Goal: Task Accomplishment & Management: Manage account settings

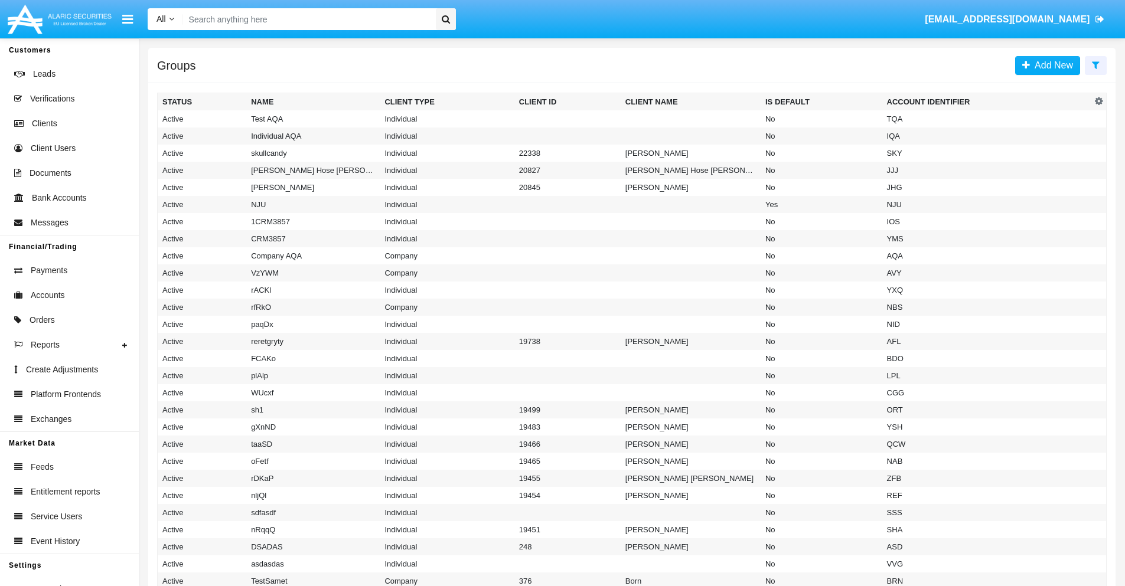
click at [1095, 64] on icon at bounding box center [1096, 64] width 8 height 9
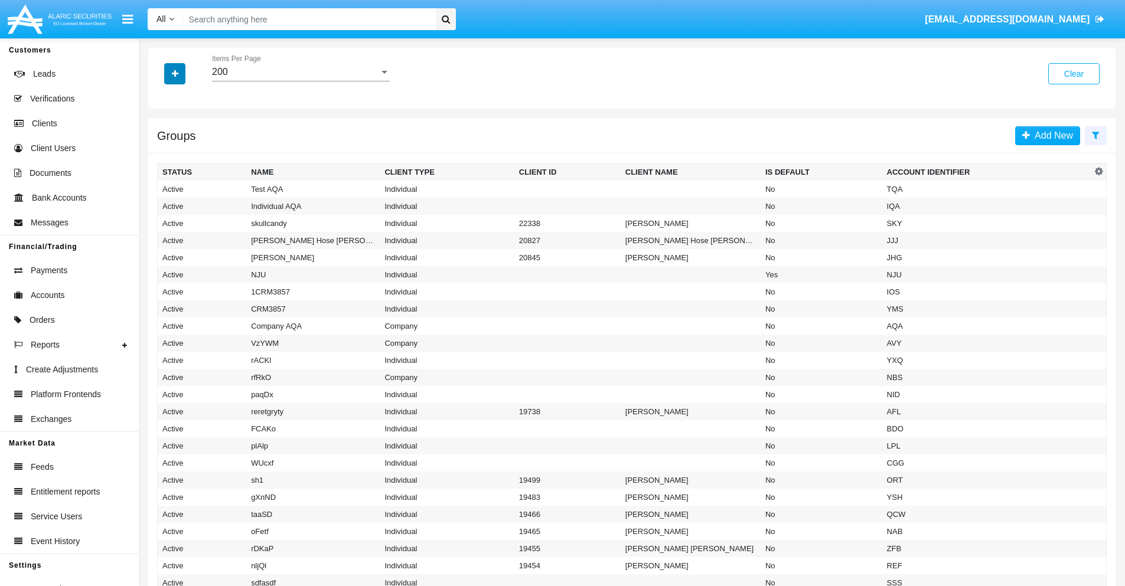
click at [175, 73] on icon "button" at bounding box center [175, 74] width 6 height 8
click at [208, 201] on span "Account Identifier" at bounding box center [208, 201] width 73 height 14
click at [162, 205] on input "Account Identifier" at bounding box center [162, 205] width 1 height 1
checkbox input "true"
click at [175, 73] on icon "button" at bounding box center [175, 74] width 6 height 8
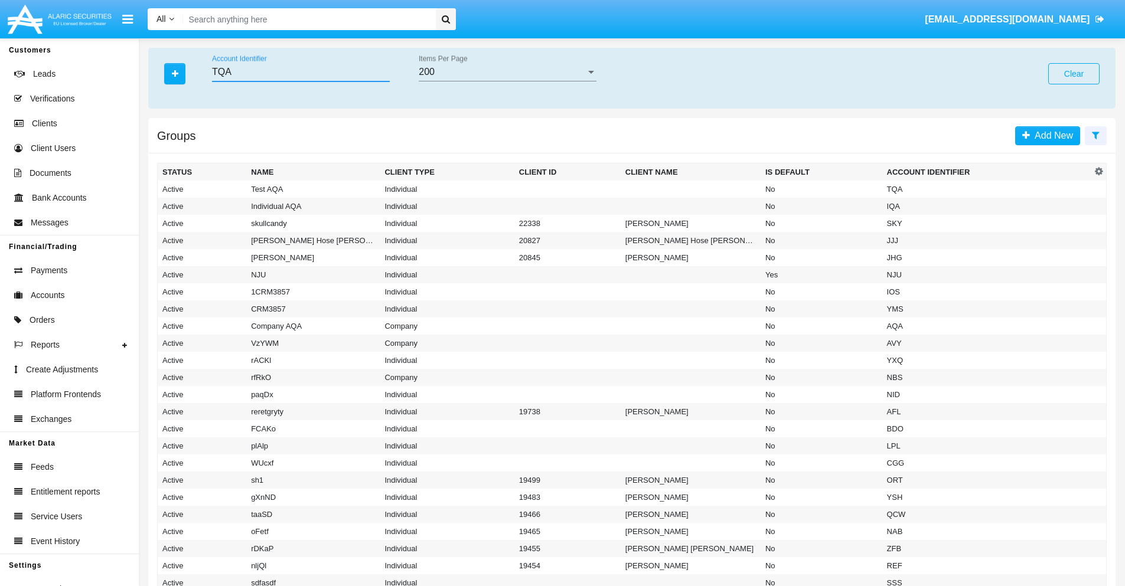
click at [300, 72] on input "TQA" at bounding box center [301, 72] width 178 height 11
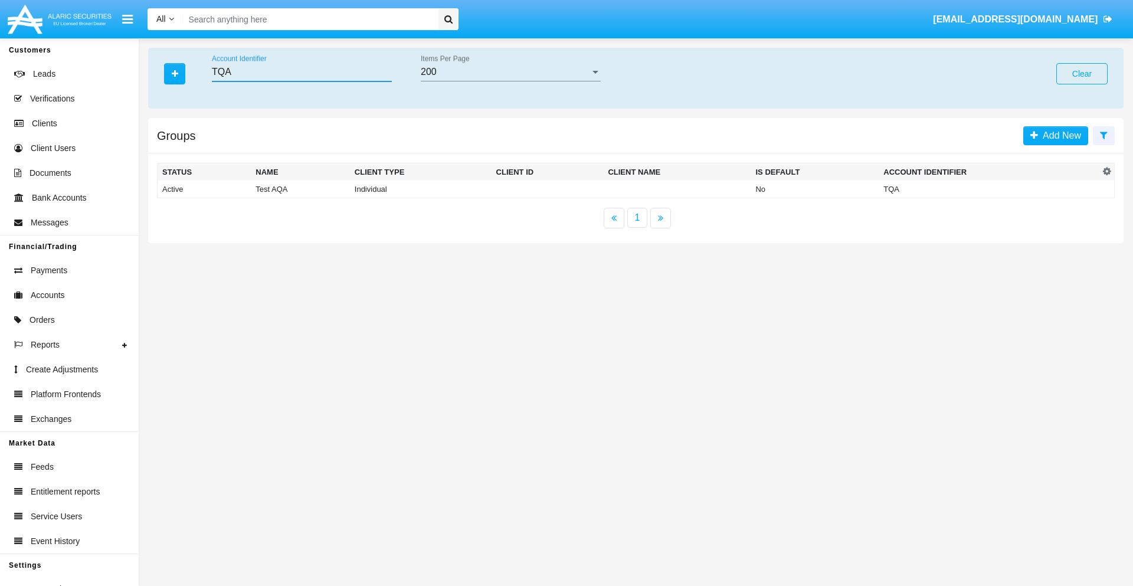
type input "TQA"
click at [989, 189] on td "TQA" at bounding box center [989, 190] width 221 height 18
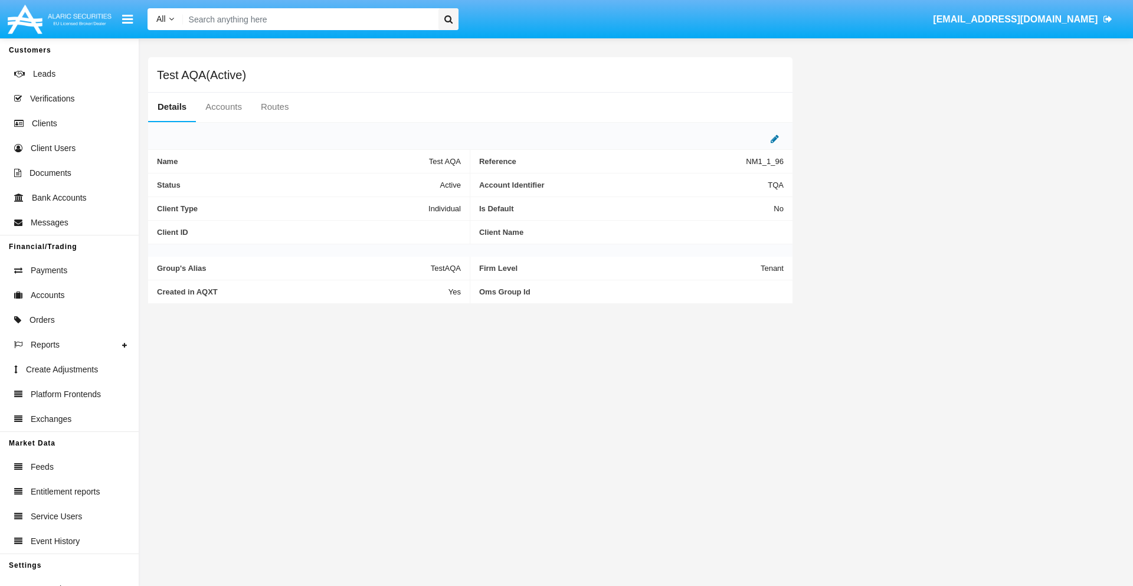
click at [775, 139] on icon at bounding box center [775, 138] width 8 height 9
click at [407, 182] on div "Active" at bounding box center [403, 182] width 96 height 10
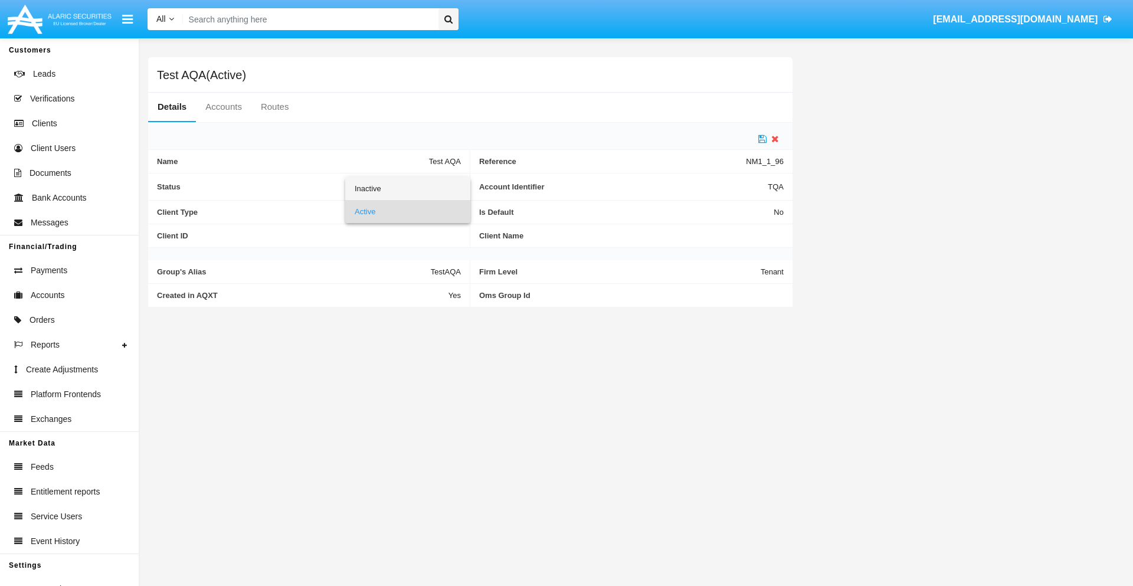
click at [407, 188] on span "Inactive" at bounding box center [408, 188] width 106 height 23
click at [763, 139] on icon at bounding box center [763, 138] width 8 height 9
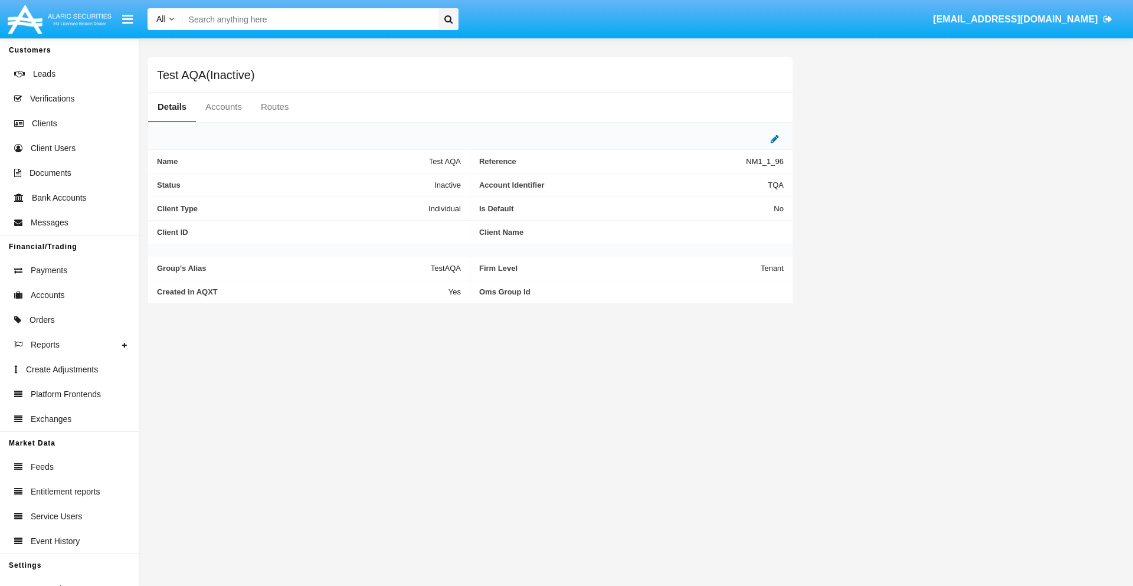
click at [775, 139] on icon at bounding box center [775, 138] width 8 height 9
click at [407, 182] on div "Inactive" at bounding box center [403, 182] width 96 height 10
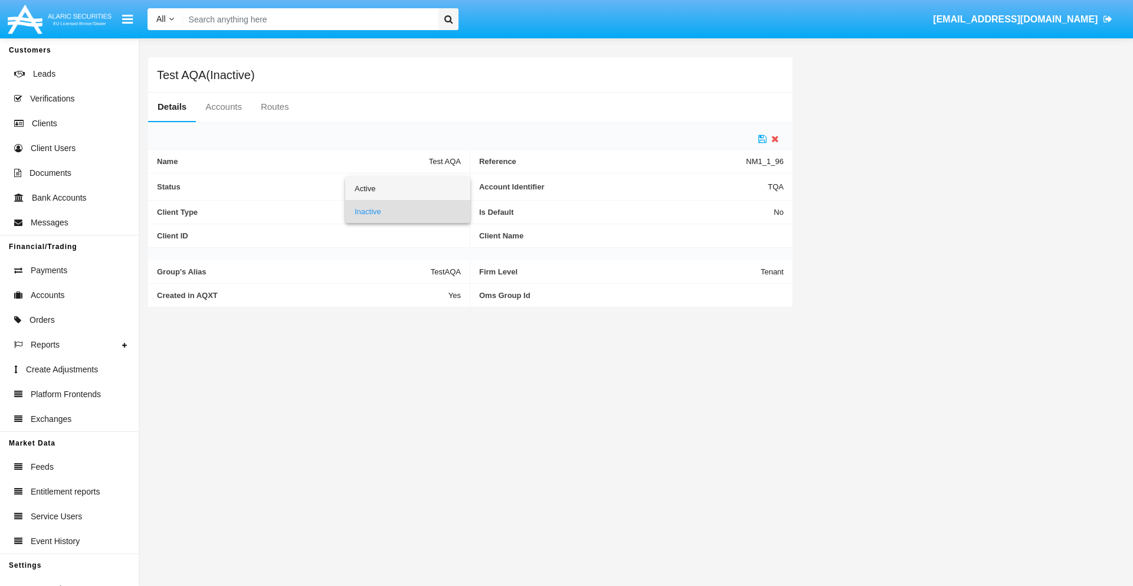
click at [407, 188] on span "Active" at bounding box center [408, 188] width 106 height 23
click at [763, 139] on icon at bounding box center [763, 138] width 8 height 9
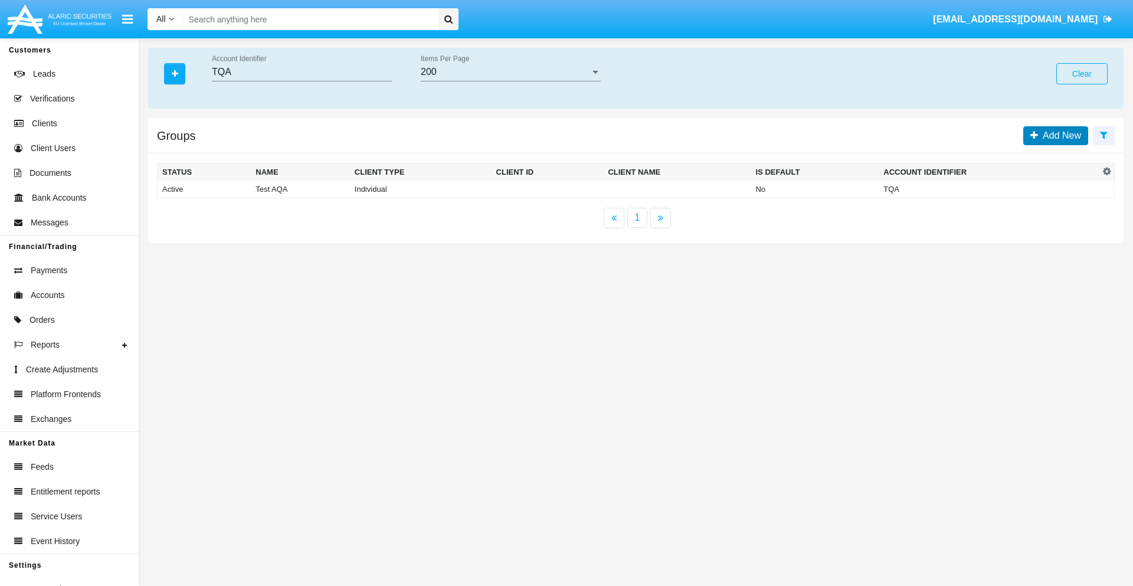
click at [1060, 135] on span "Add New" at bounding box center [1059, 135] width 43 height 10
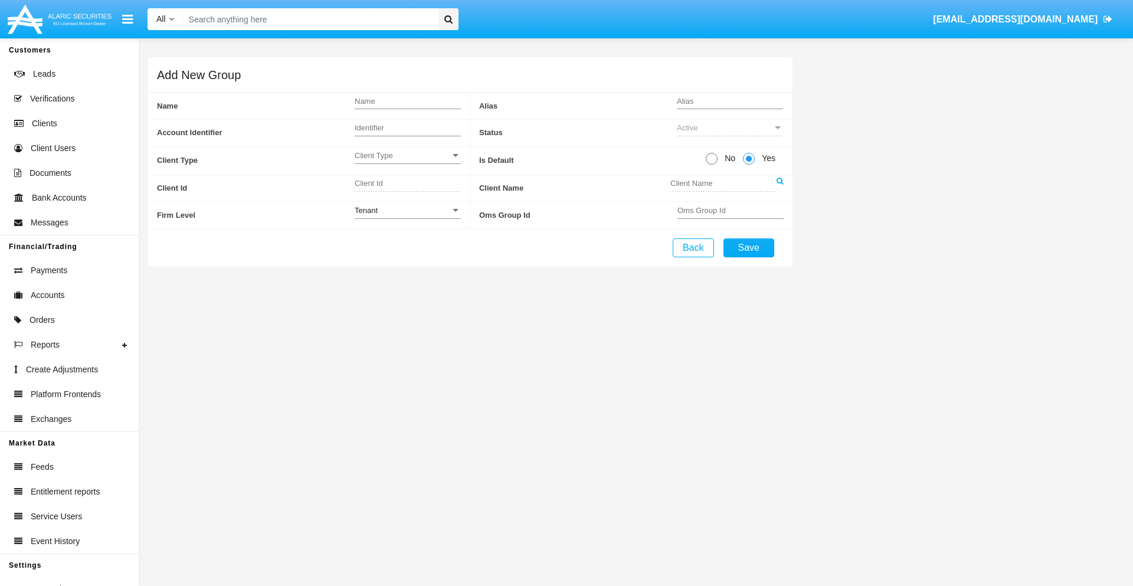
click at [407, 155] on span "Client Type" at bounding box center [403, 156] width 96 height 10
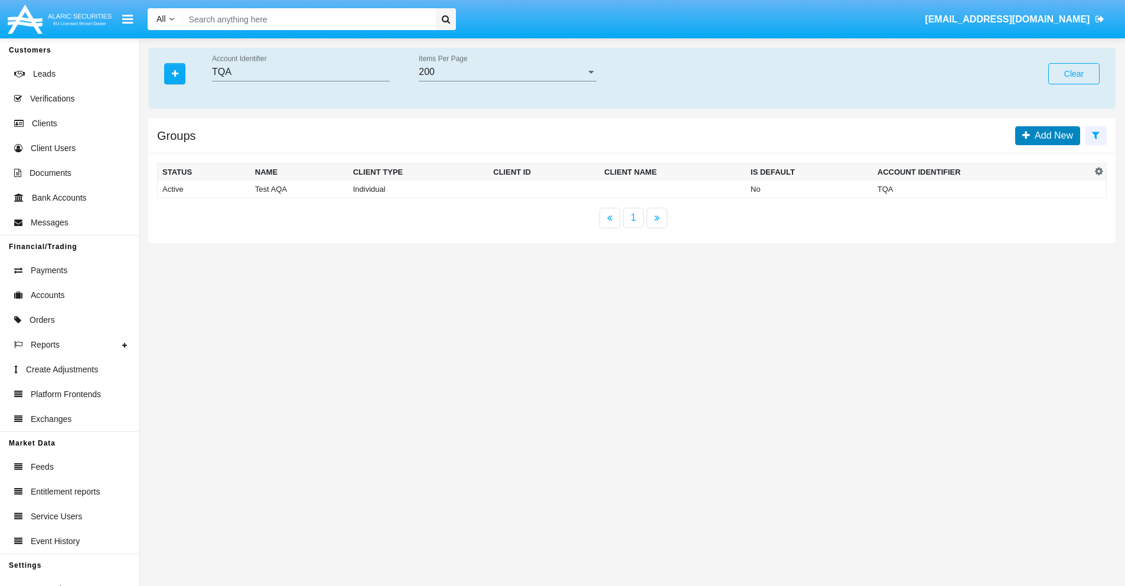
click at [1051, 135] on span "Add New" at bounding box center [1051, 135] width 43 height 10
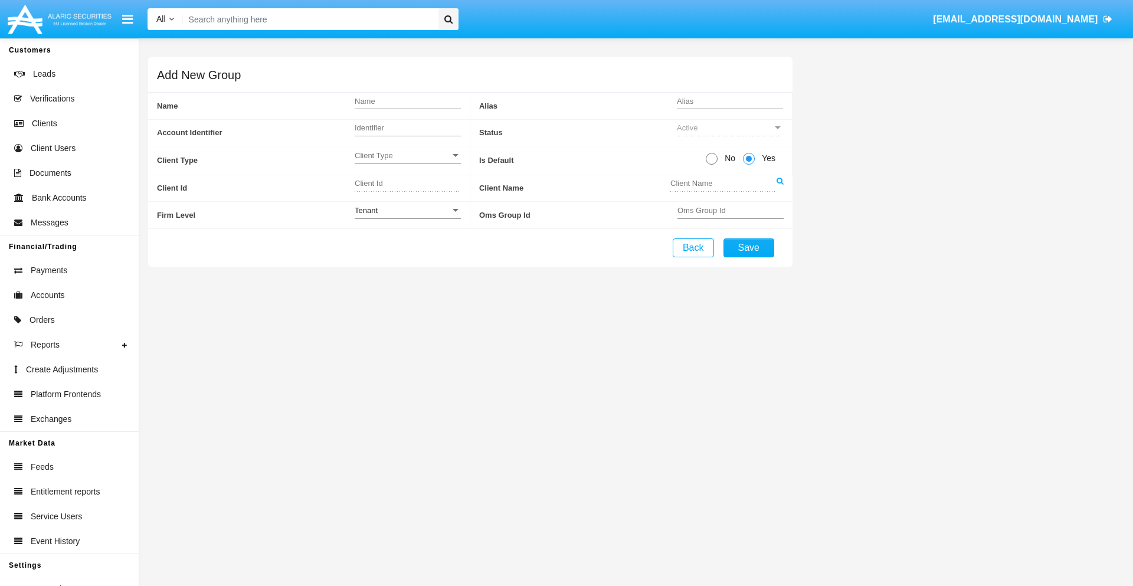
click at [728, 158] on span "No" at bounding box center [728, 158] width 21 height 12
click at [712, 165] on input "No" at bounding box center [711, 165] width 1 height 1
radio input "true"
click at [407, 210] on div "Tenant" at bounding box center [403, 210] width 96 height 10
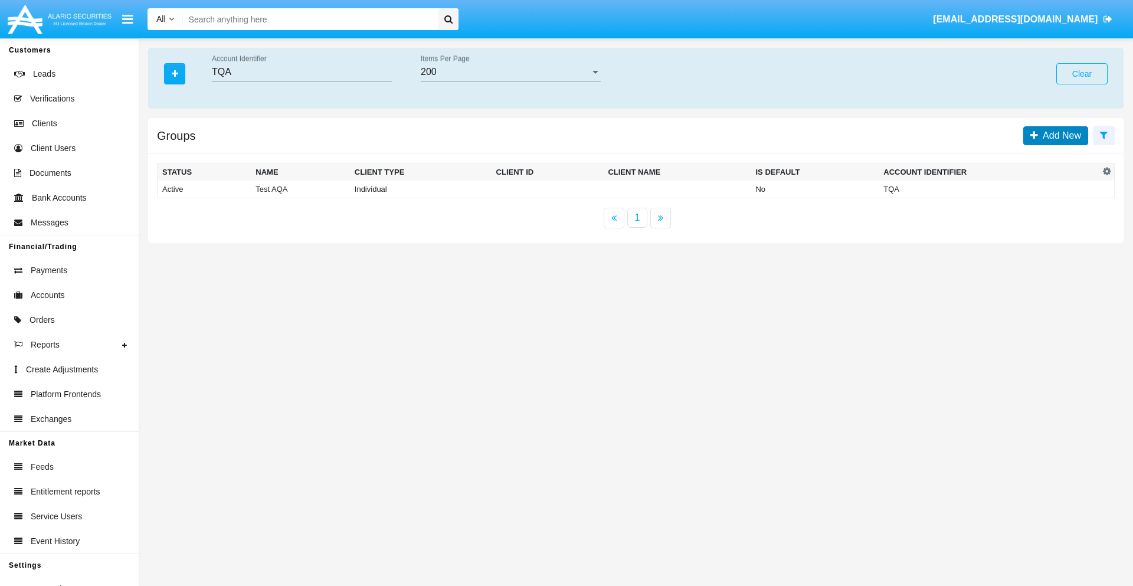
click at [1060, 135] on span "Add New" at bounding box center [1059, 135] width 43 height 10
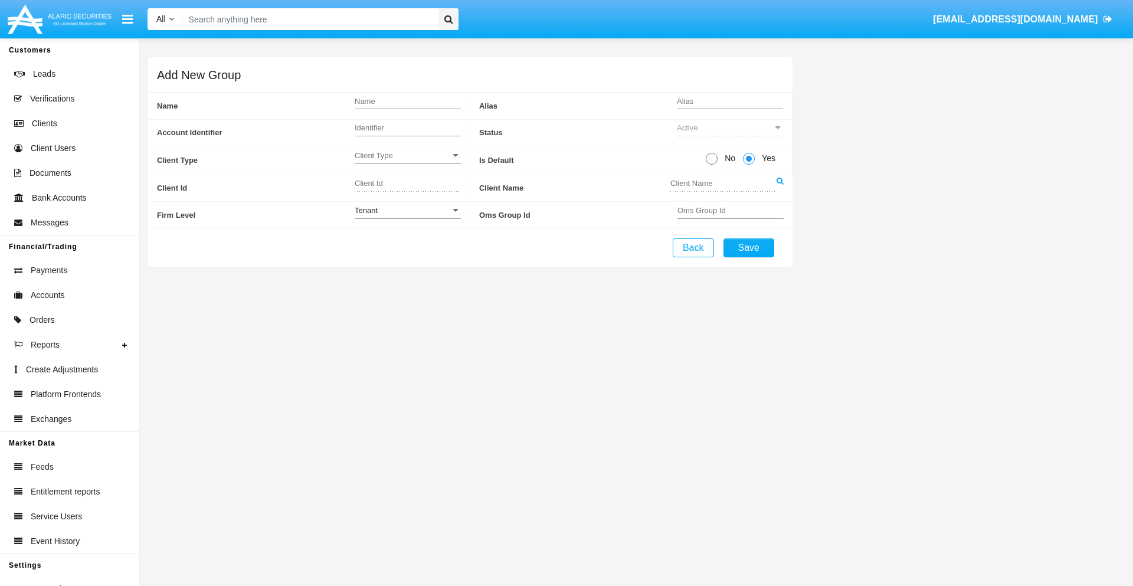
click at [728, 158] on span "No" at bounding box center [728, 158] width 21 height 12
click at [712, 165] on input "No" at bounding box center [711, 165] width 1 height 1
radio input "true"
click at [767, 158] on span "Yes" at bounding box center [767, 158] width 24 height 12
click at [749, 165] on input "Yes" at bounding box center [749, 165] width 1 height 1
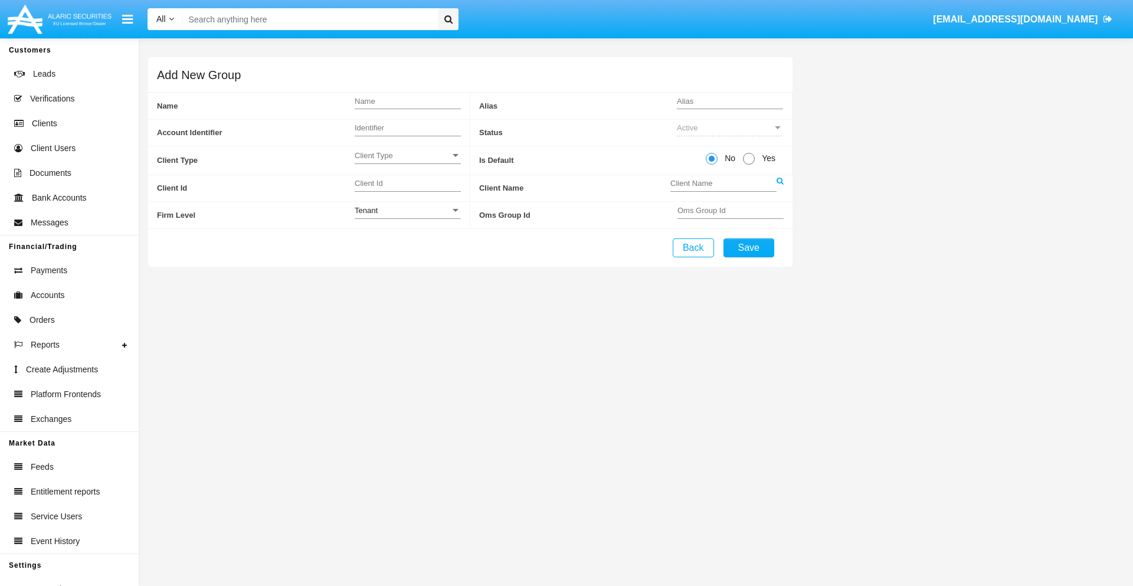
radio input "true"
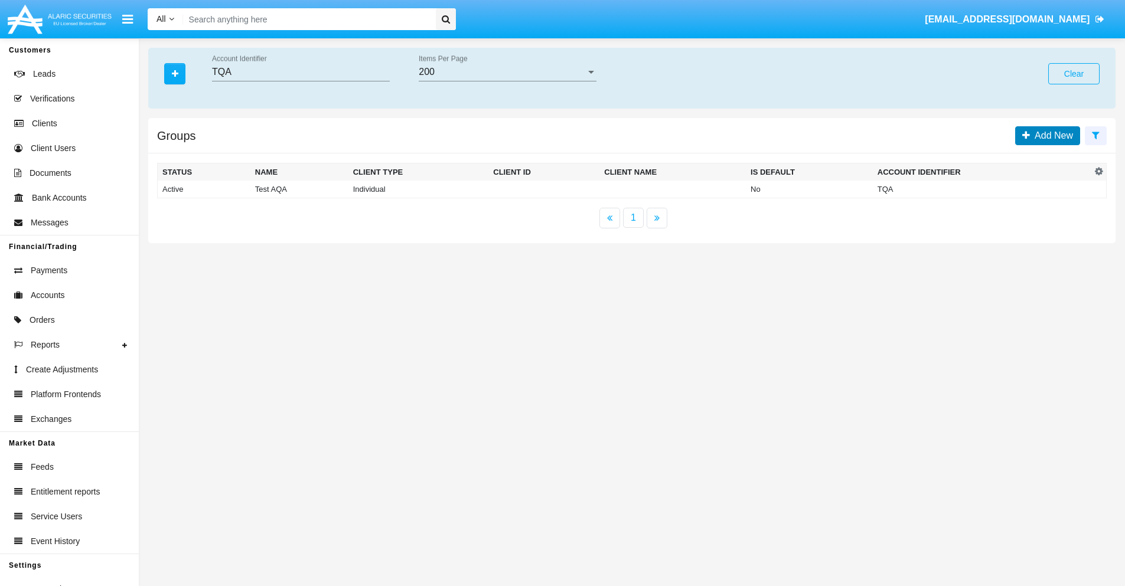
click at [1051, 135] on span "Add New" at bounding box center [1051, 135] width 43 height 10
